Goal: Task Accomplishment & Management: Manage account settings

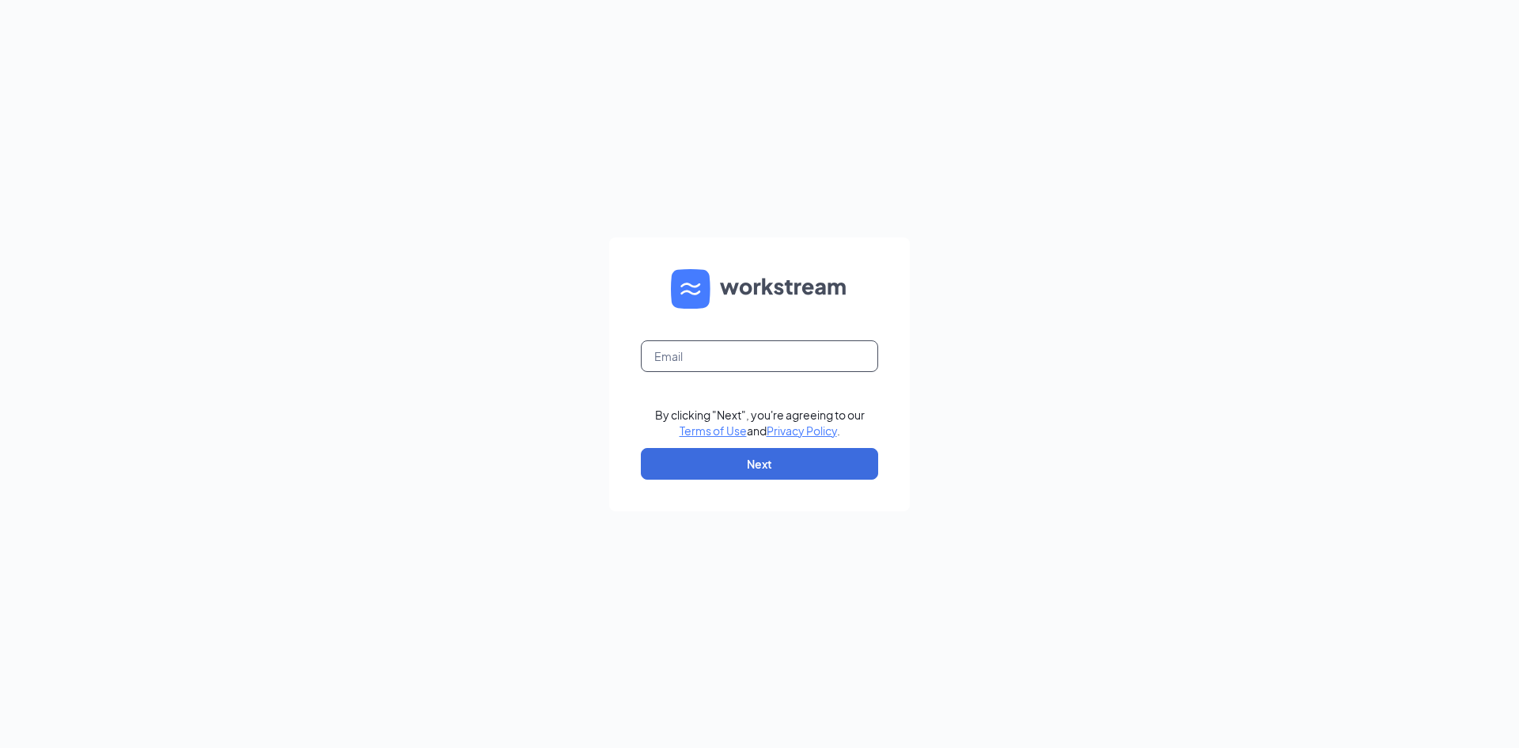
click at [711, 352] on input "text" at bounding box center [759, 356] width 237 height 32
type input "[EMAIL_ADDRESS][DOMAIN_NAME]"
click at [777, 357] on input "text" at bounding box center [759, 356] width 237 height 32
type input "[EMAIL_ADDRESS][DOMAIN_NAME]"
drag, startPoint x: 764, startPoint y: 452, endPoint x: 761, endPoint y: 434, distance: 17.7
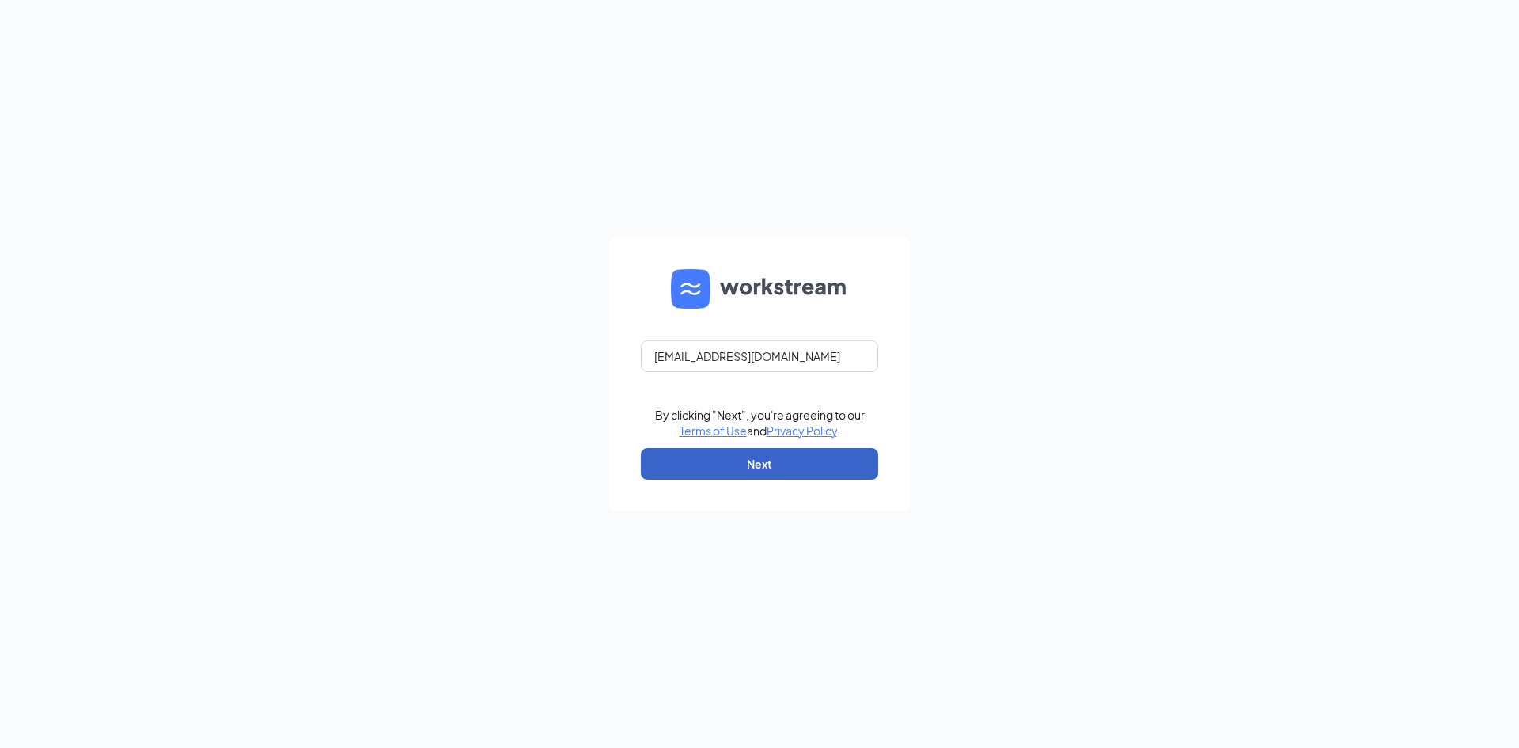
click at [764, 453] on button "Next" at bounding box center [759, 464] width 237 height 32
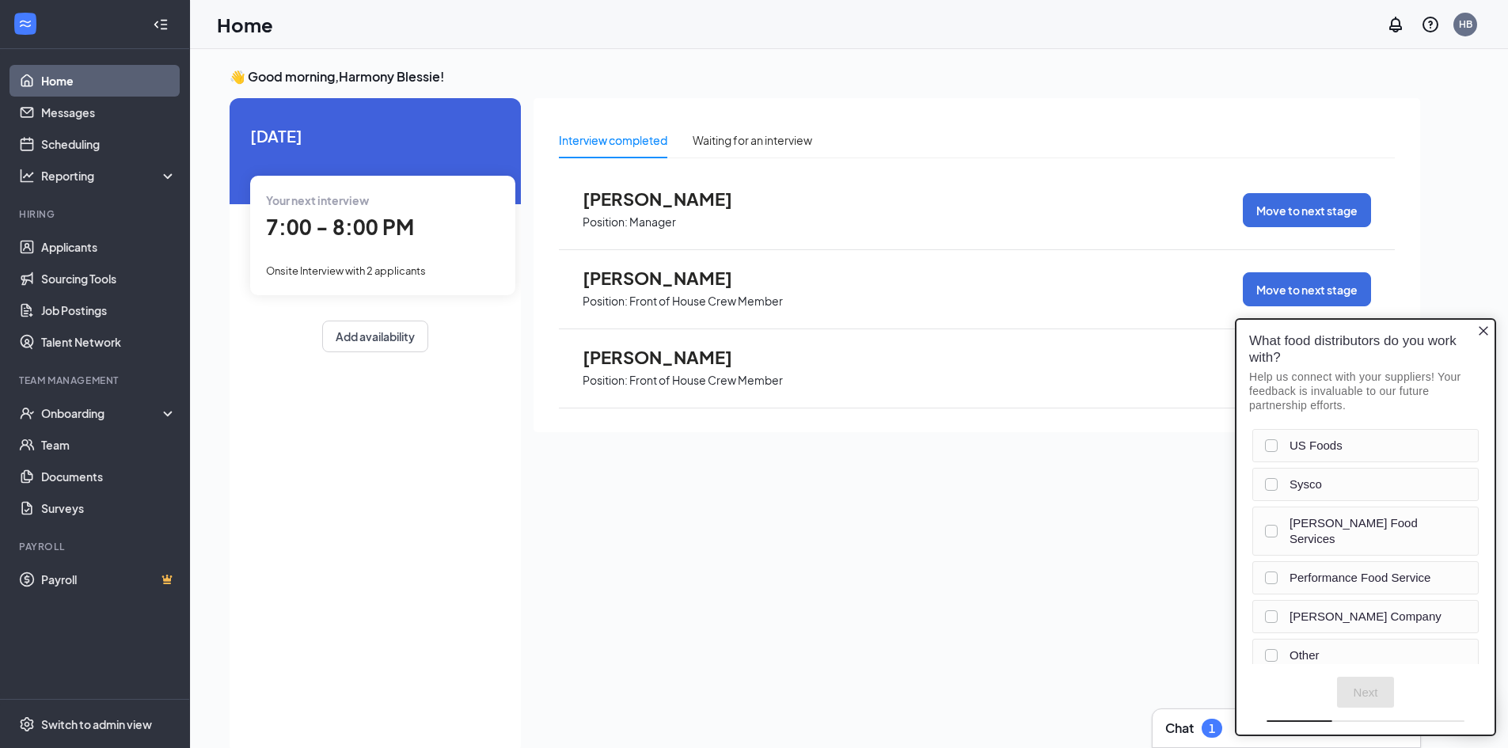
drag, startPoint x: 1483, startPoint y: 337, endPoint x: 1227, endPoint y: 399, distance: 263.0
click at [1483, 337] on icon "Close button" at bounding box center [1483, 330] width 13 height 13
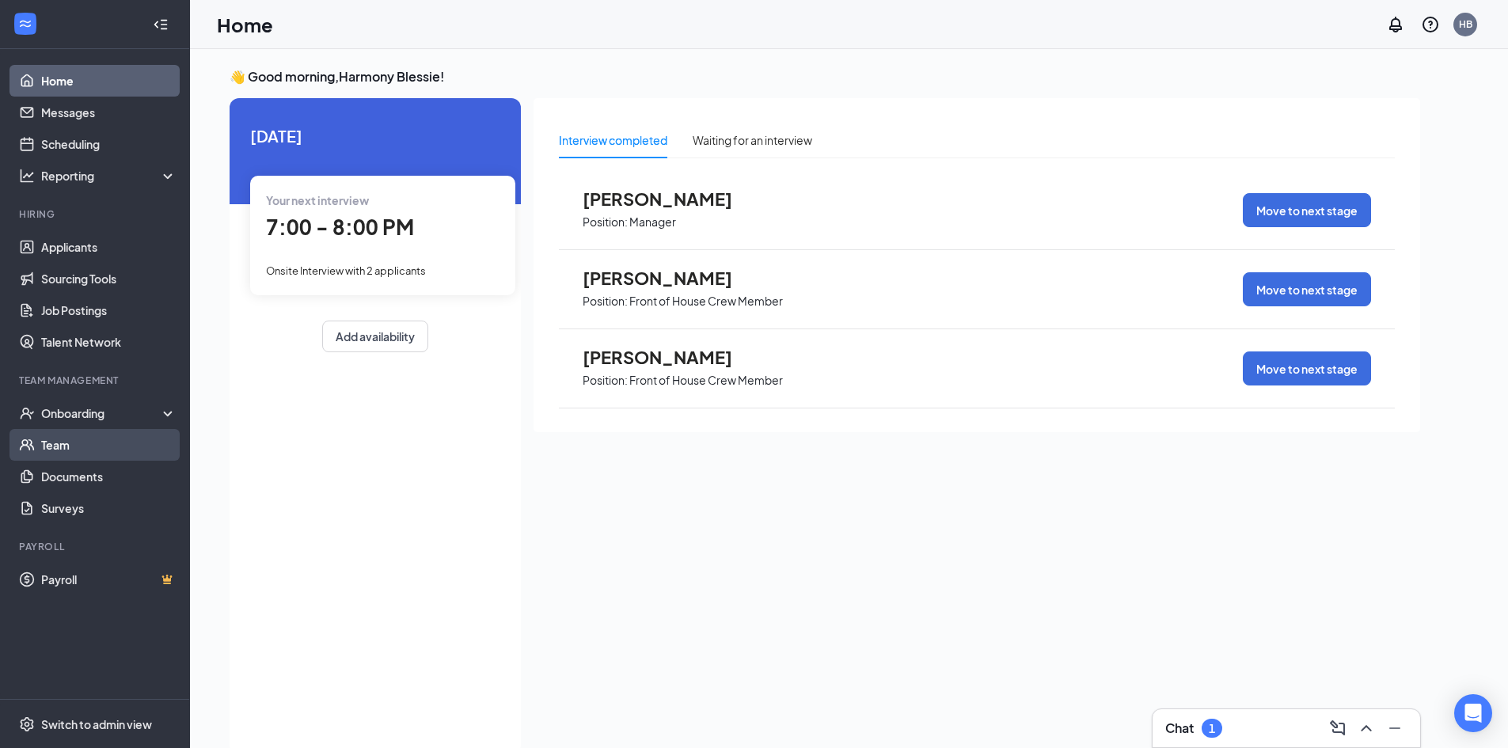
click at [130, 453] on link "Team" at bounding box center [108, 445] width 135 height 32
